Goal: Navigation & Orientation: Find specific page/section

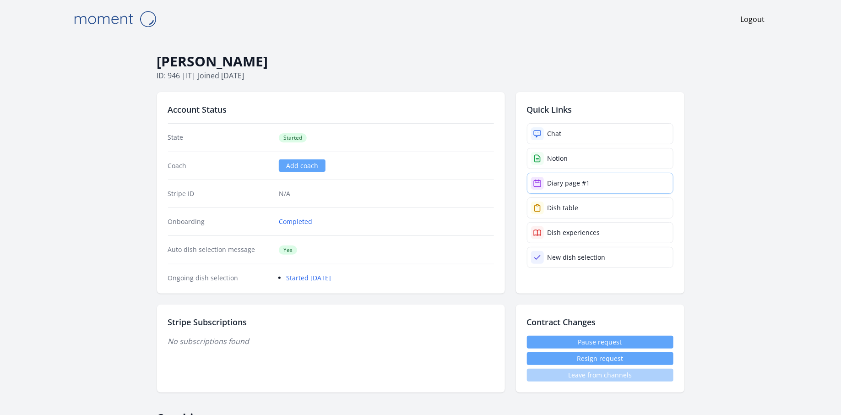
click at [549, 181] on div "Diary page #1" at bounding box center [568, 183] width 43 height 9
